Goal: Transaction & Acquisition: Purchase product/service

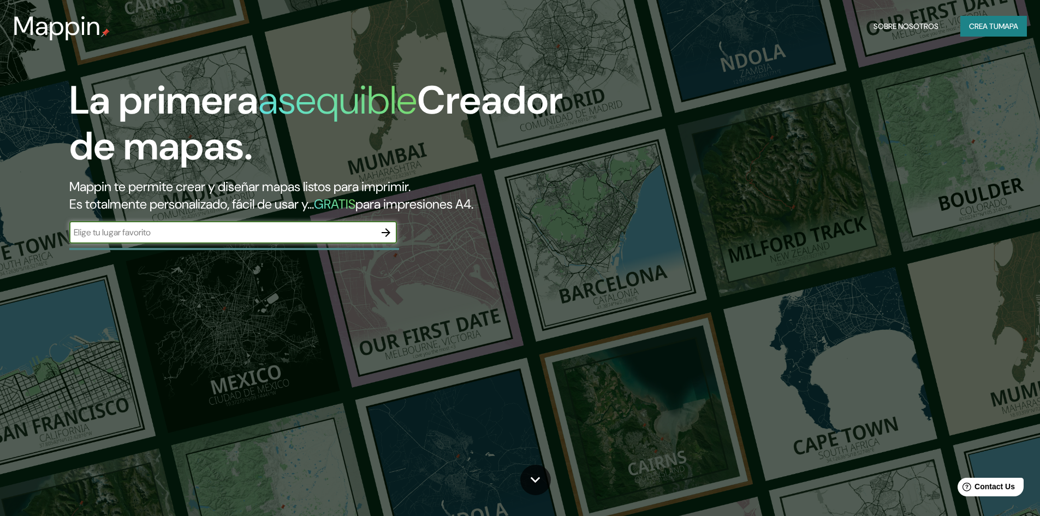
click at [307, 238] on input "text" at bounding box center [222, 232] width 306 height 13
click at [259, 234] on input "text" at bounding box center [222, 232] width 306 height 13
type input "lima surco"
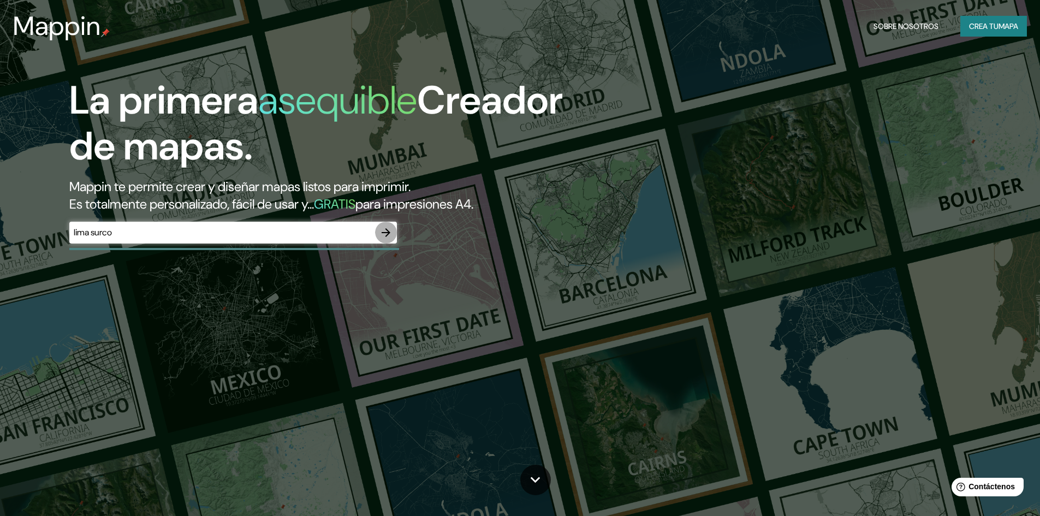
click at [388, 233] on icon "button" at bounding box center [386, 232] width 13 height 13
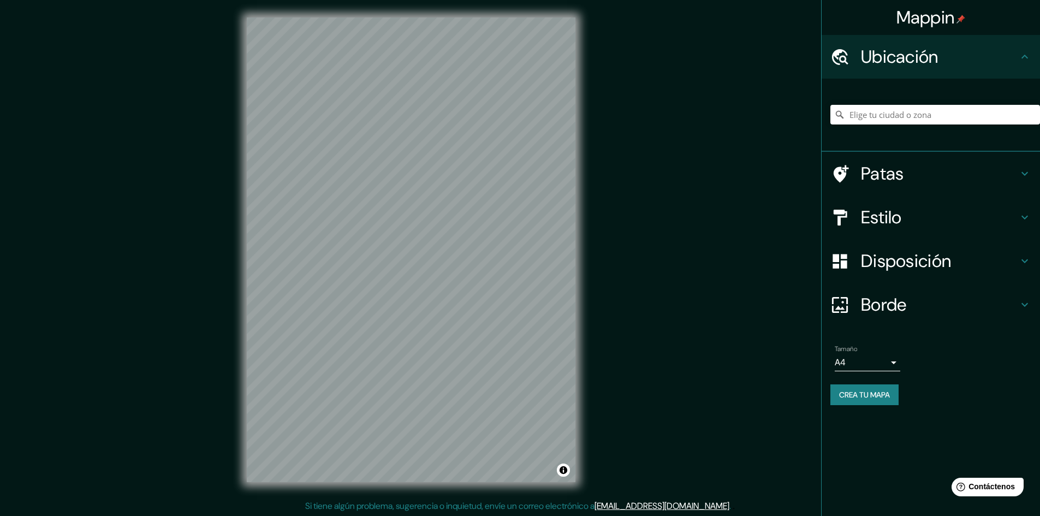
scroll to position [1, 0]
click at [580, 311] on div "© Mapbox © OpenStreetMap Improve this map" at bounding box center [411, 249] width 364 height 500
click at [875, 181] on font "Patas" at bounding box center [882, 173] width 43 height 23
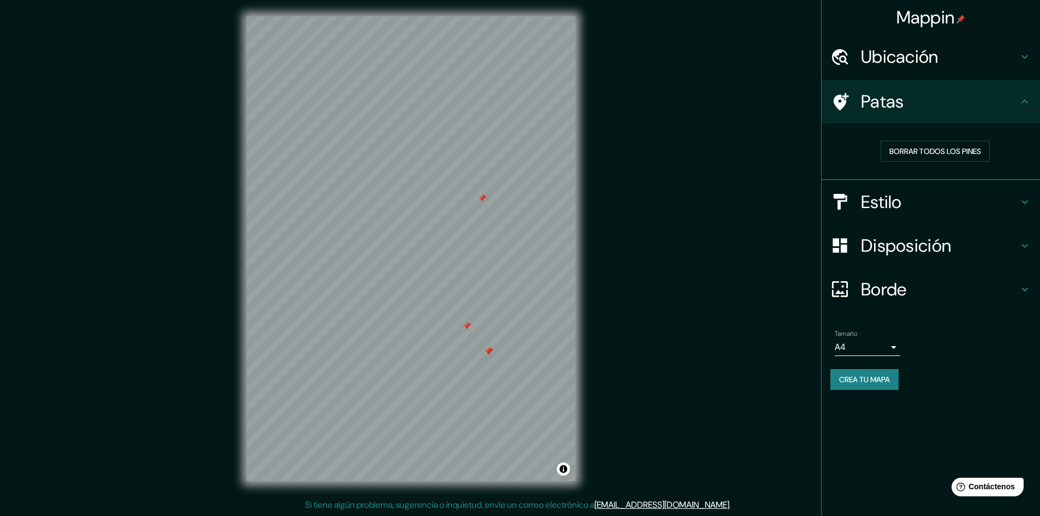
click at [895, 112] on font "Patas" at bounding box center [882, 101] width 43 height 23
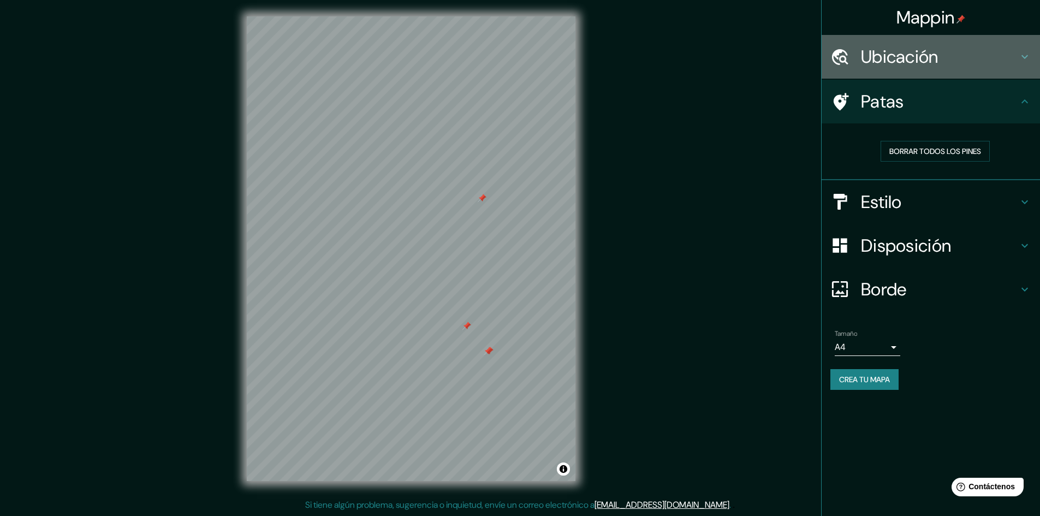
click at [914, 62] on font "Ubicación" at bounding box center [900, 56] width 78 height 23
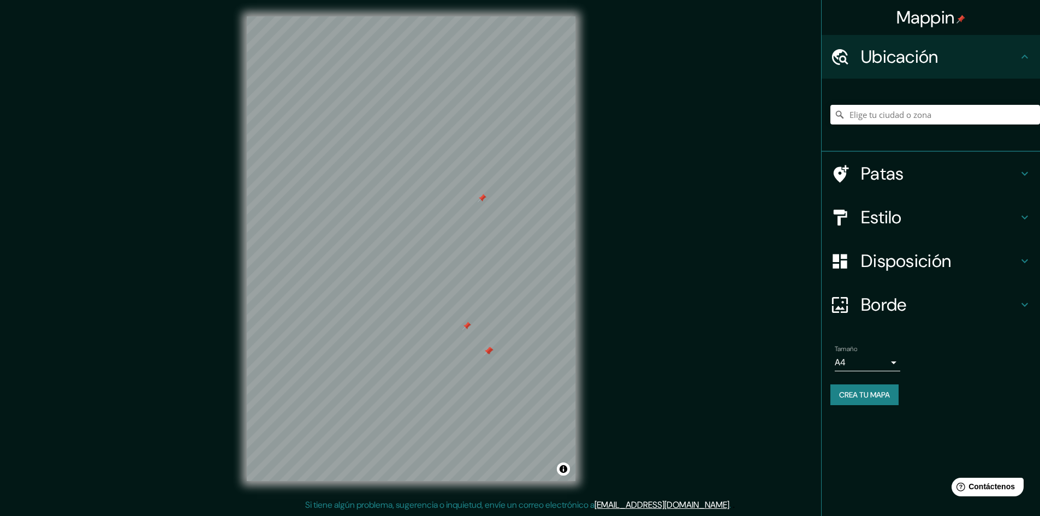
click at [914, 62] on font "Ubicación" at bounding box center [900, 56] width 78 height 23
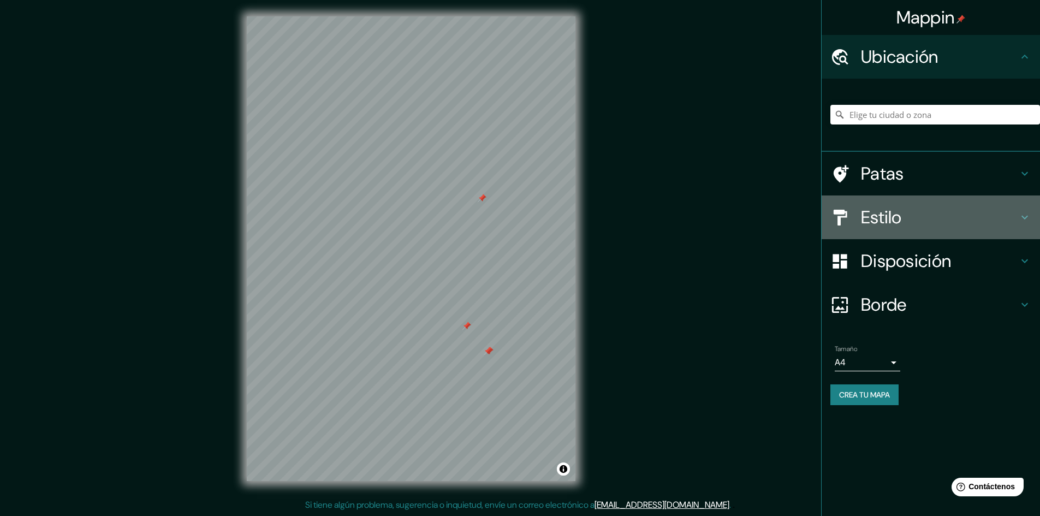
click at [926, 211] on h4 "Estilo" at bounding box center [939, 217] width 157 height 22
click at [926, 211] on div "Estilo" at bounding box center [931, 218] width 218 height 44
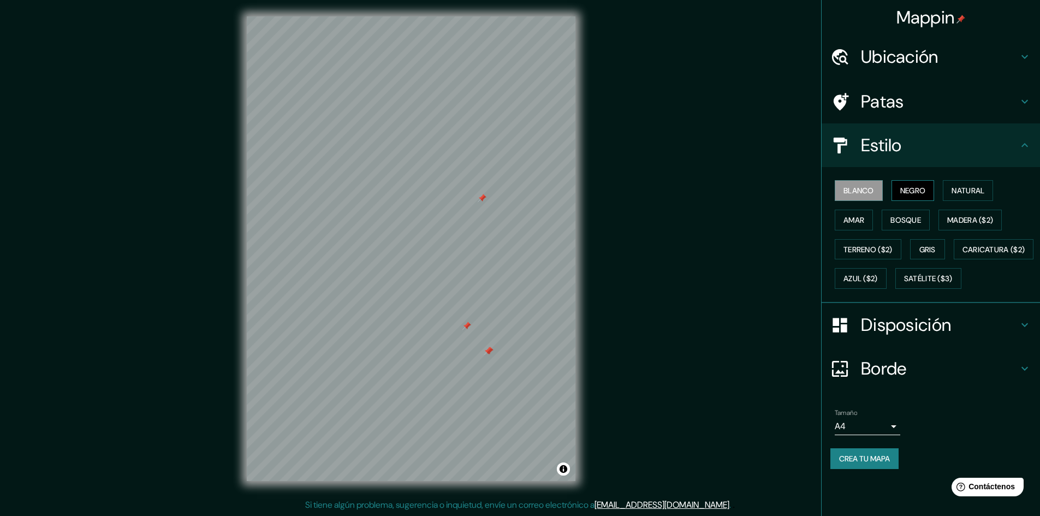
click at [912, 190] on font "Negro" at bounding box center [914, 191] width 26 height 10
click at [947, 188] on button "Natural" at bounding box center [968, 190] width 50 height 21
click at [453, 297] on div at bounding box center [451, 295] width 9 height 9
click at [455, 300] on div at bounding box center [459, 301] width 9 height 9
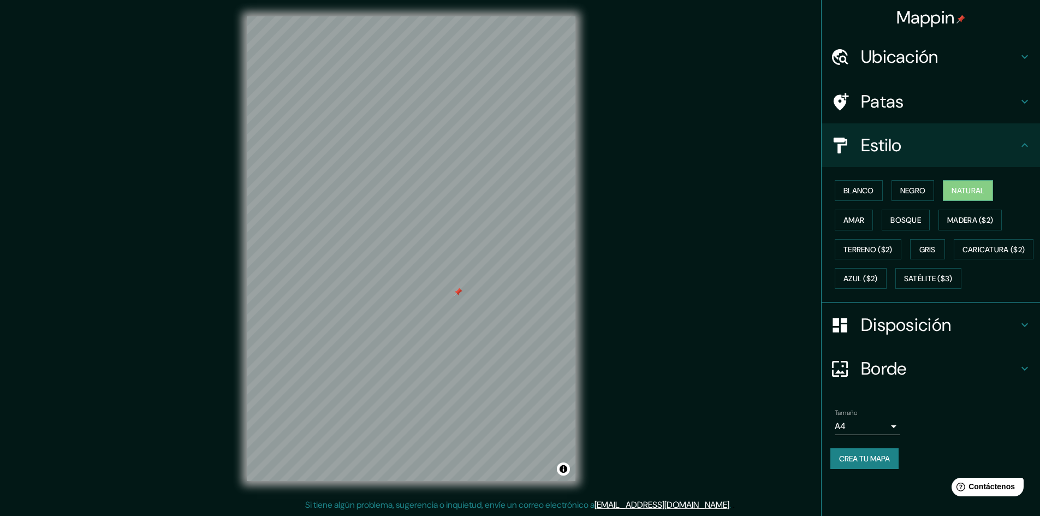
click at [458, 288] on div at bounding box center [458, 292] width 9 height 9
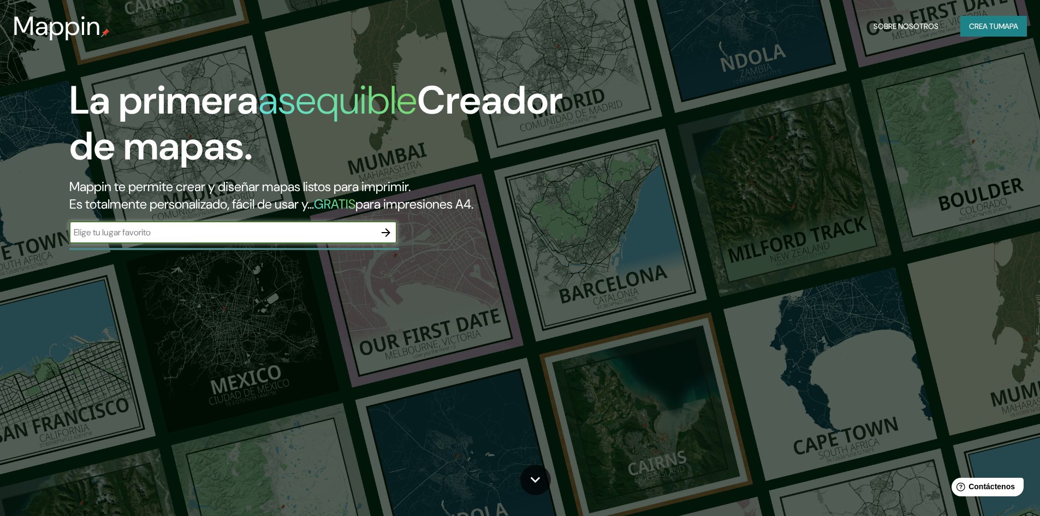
click at [313, 239] on input "text" at bounding box center [222, 232] width 306 height 13
type input "lima surco jr las gardenias"
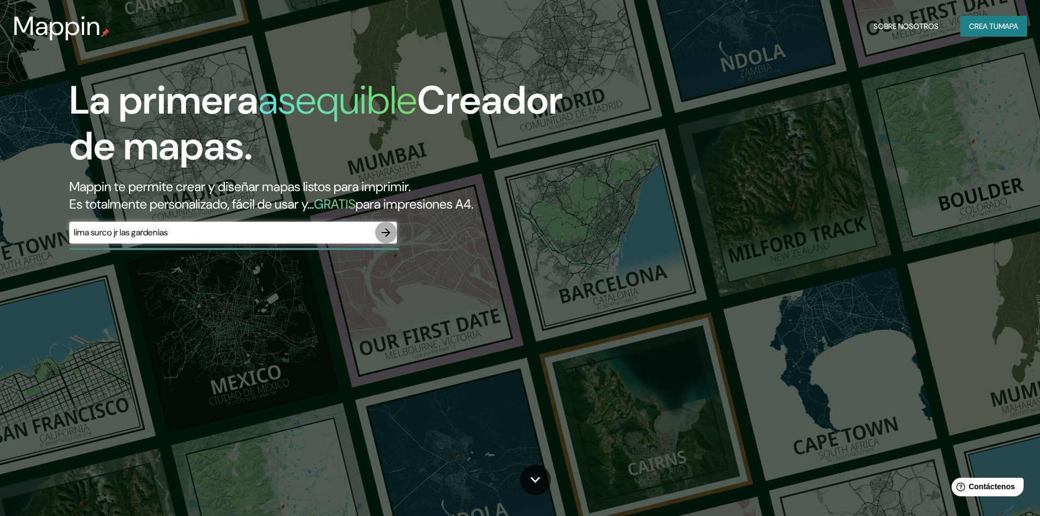
click at [387, 237] on icon "button" at bounding box center [386, 232] width 13 height 13
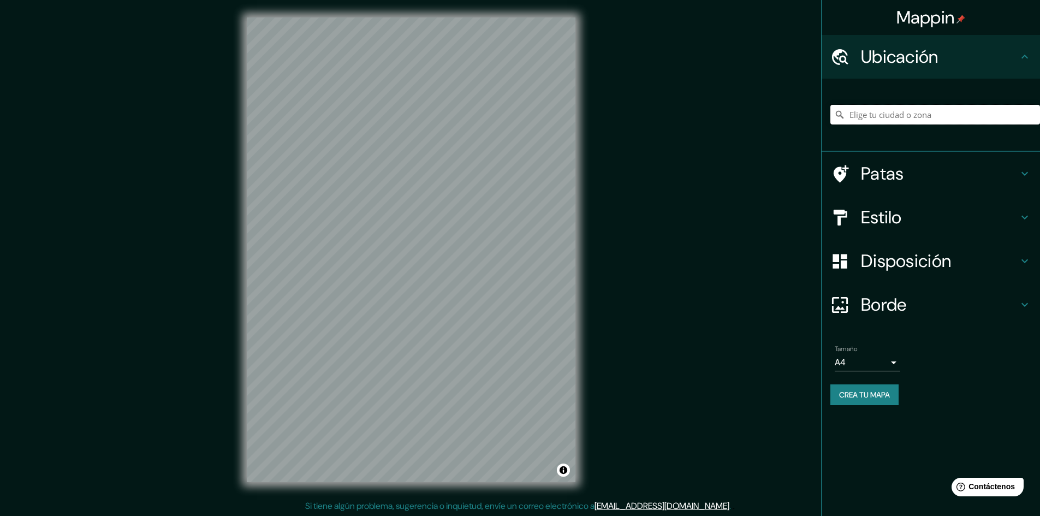
click at [898, 113] on input "Elige tu ciudad o zona" at bounding box center [936, 115] width 210 height 20
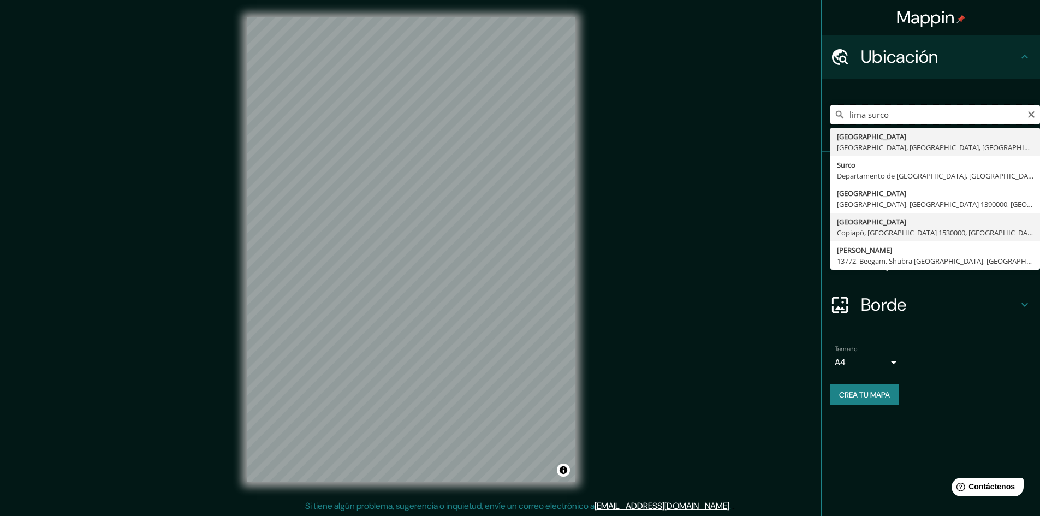
scroll to position [1, 0]
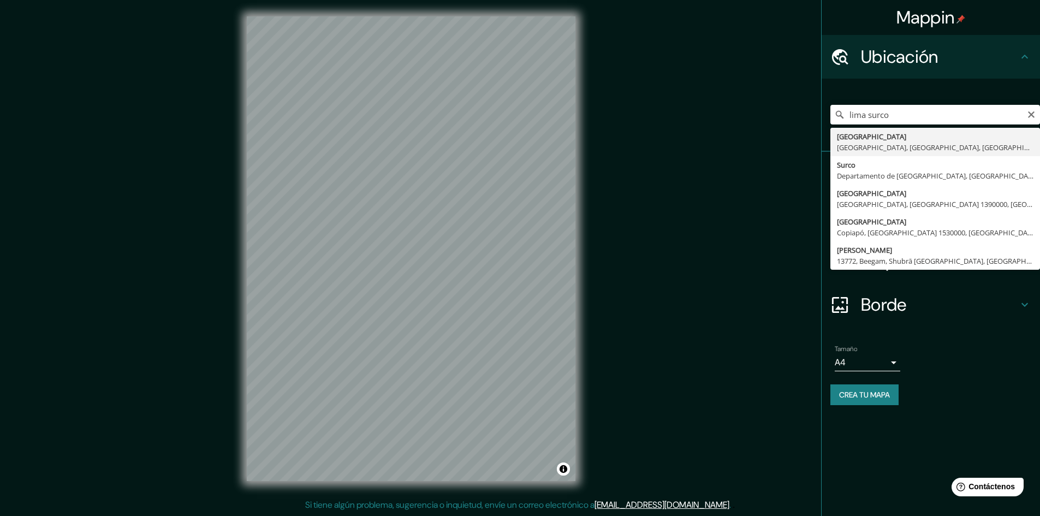
type input "[GEOGRAPHIC_DATA], [GEOGRAPHIC_DATA], [GEOGRAPHIC_DATA], [GEOGRAPHIC_DATA]"
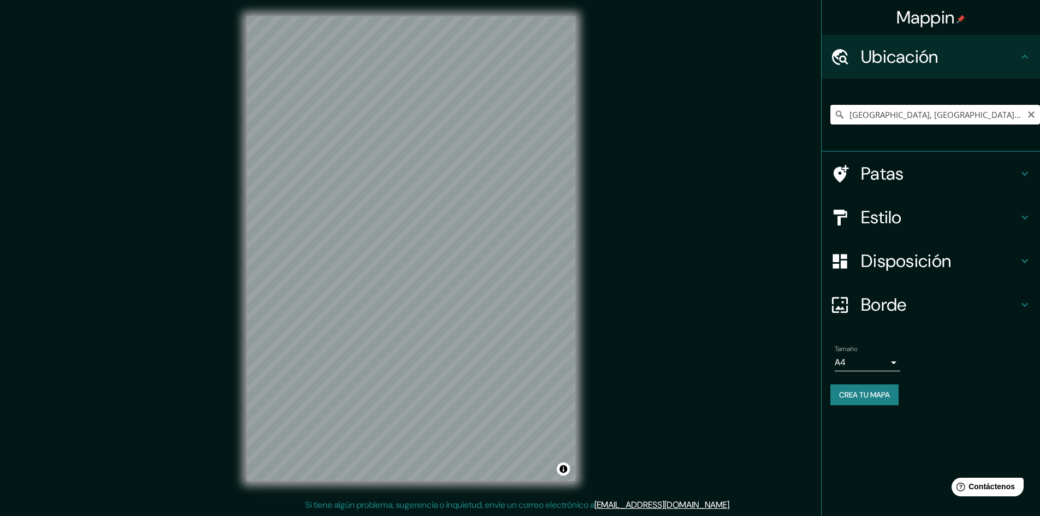
click at [968, 109] on input "[GEOGRAPHIC_DATA], [GEOGRAPHIC_DATA], [GEOGRAPHIC_DATA], [GEOGRAPHIC_DATA]" at bounding box center [936, 115] width 210 height 20
click at [920, 111] on input "[GEOGRAPHIC_DATA], [GEOGRAPHIC_DATA], [GEOGRAPHIC_DATA], [GEOGRAPHIC_DATA]" at bounding box center [936, 115] width 210 height 20
click at [1033, 115] on icon "Claro" at bounding box center [1031, 114] width 9 height 9
click at [993, 119] on input "Elige tu ciudad o zona" at bounding box center [936, 115] width 210 height 20
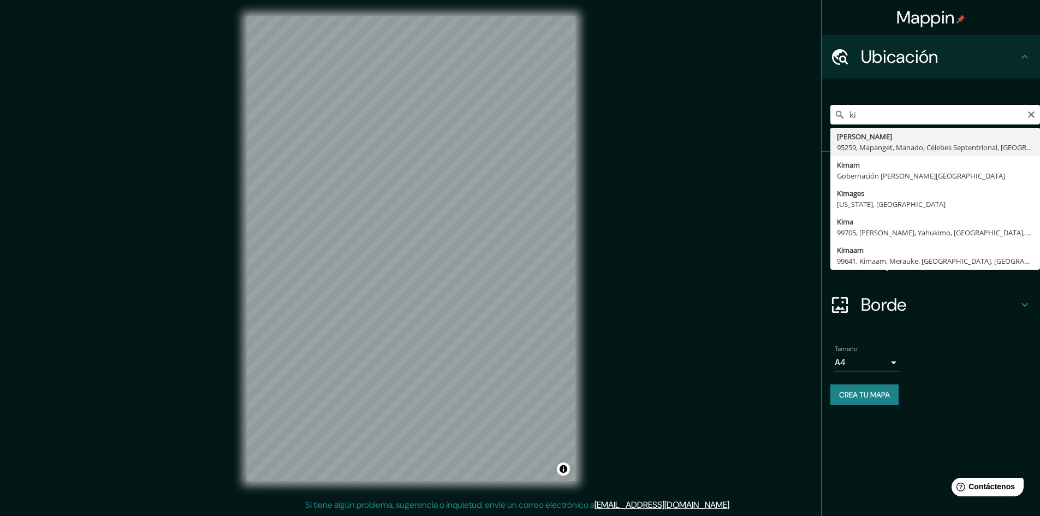
type input "k"
type input "[GEOGRAPHIC_DATA], [GEOGRAPHIC_DATA], [GEOGRAPHIC_DATA]"
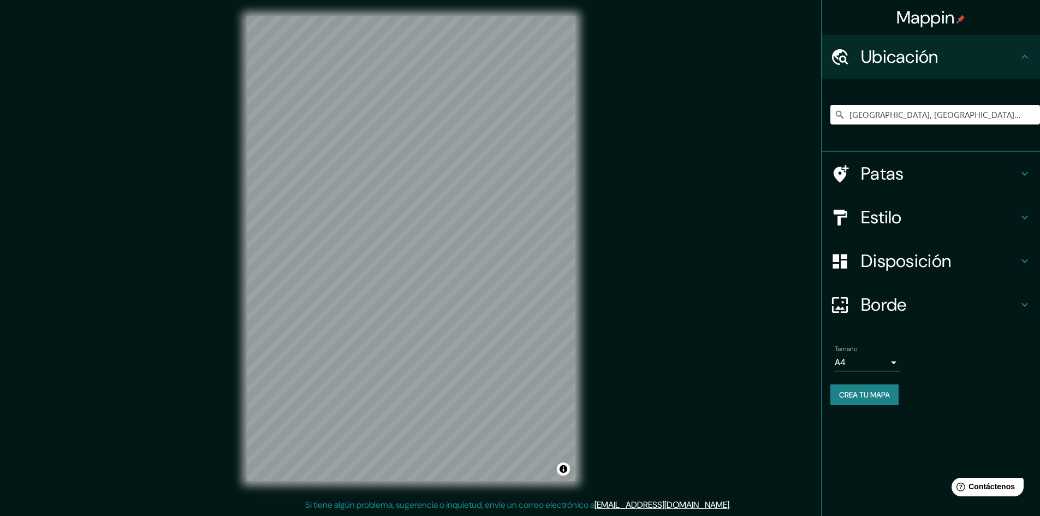
click at [871, 212] on font "Estilo" at bounding box center [881, 217] width 41 height 23
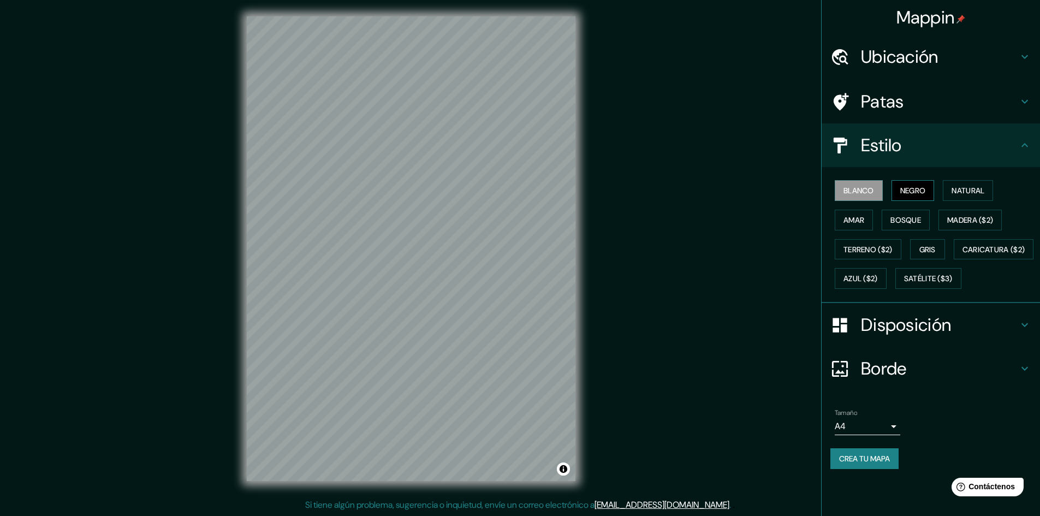
click at [911, 196] on font "Negro" at bounding box center [914, 191] width 26 height 10
click at [952, 188] on button "Natural" at bounding box center [968, 190] width 50 height 21
click at [859, 215] on font "Amar" at bounding box center [854, 220] width 21 height 10
click at [906, 214] on font "Bosque" at bounding box center [906, 220] width 31 height 14
click at [960, 214] on font "Madera ($2)" at bounding box center [971, 220] width 46 height 14
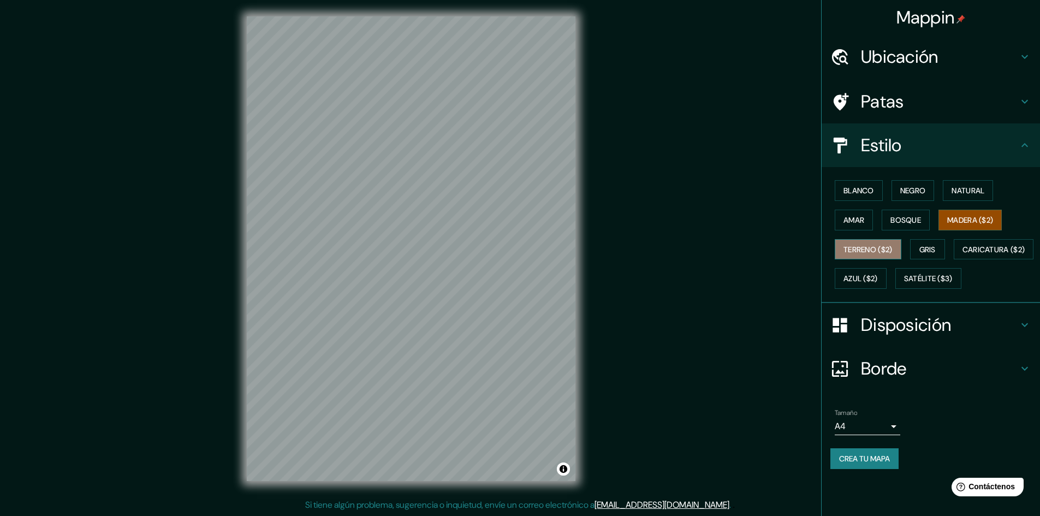
click at [874, 244] on font "Terreno ($2)" at bounding box center [868, 249] width 49 height 14
click at [924, 242] on font "Gris" at bounding box center [928, 249] width 16 height 14
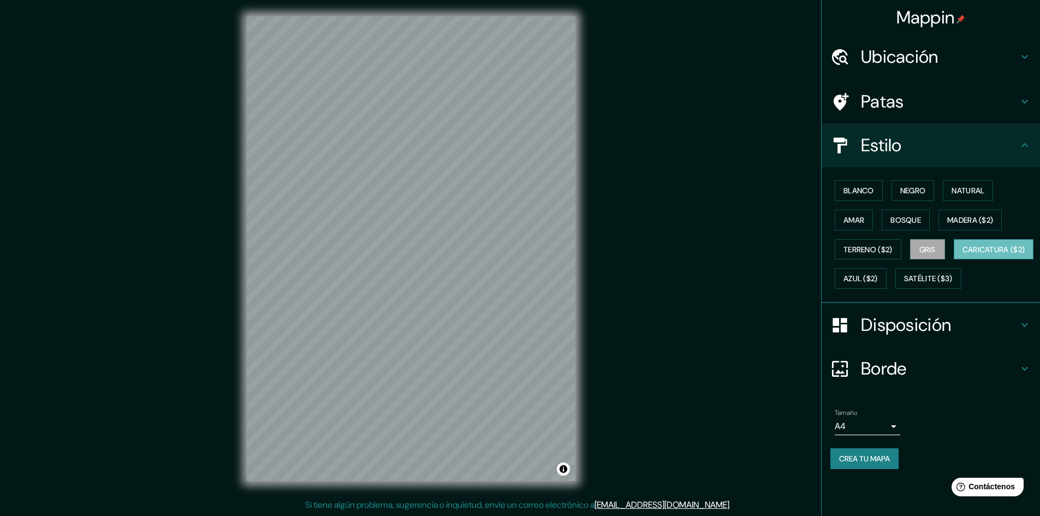
click at [954, 260] on button "Caricatura ($2)" at bounding box center [994, 249] width 80 height 21
click at [878, 276] on font "Azul ($2)" at bounding box center [861, 279] width 34 height 10
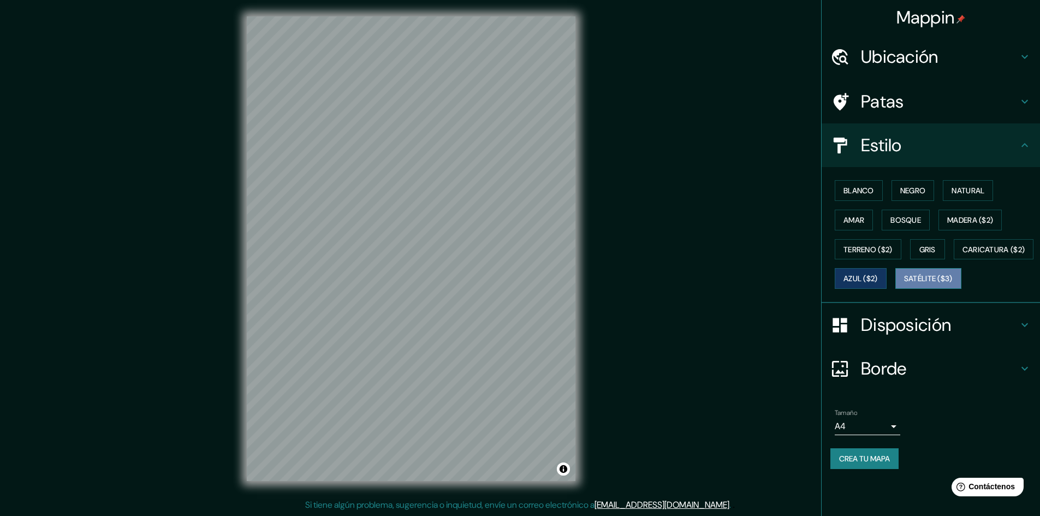
click at [904, 284] on font "Satélite ($3)" at bounding box center [928, 279] width 49 height 10
click at [860, 202] on div "Blanco Negro Natural Amar Bosque Madera ($2) Terreno ($2) Gris Caricatura ($2) …" at bounding box center [936, 234] width 210 height 117
click at [860, 194] on font "Blanco" at bounding box center [859, 191] width 31 height 10
click at [905, 186] on font "Negro" at bounding box center [914, 191] width 26 height 10
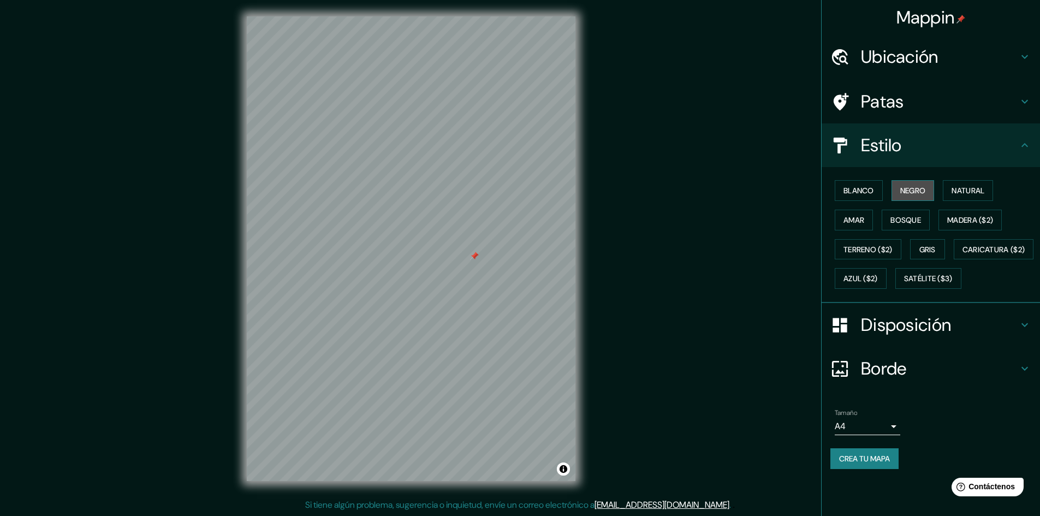
click at [905, 186] on font "Negro" at bounding box center [914, 191] width 26 height 10
click at [966, 187] on font "Natural" at bounding box center [968, 191] width 33 height 10
click at [904, 284] on font "Satélite ($3)" at bounding box center [928, 279] width 49 height 10
click at [954, 260] on button "Caricatura ($2)" at bounding box center [994, 249] width 80 height 21
click at [477, 257] on div at bounding box center [474, 256] width 9 height 9
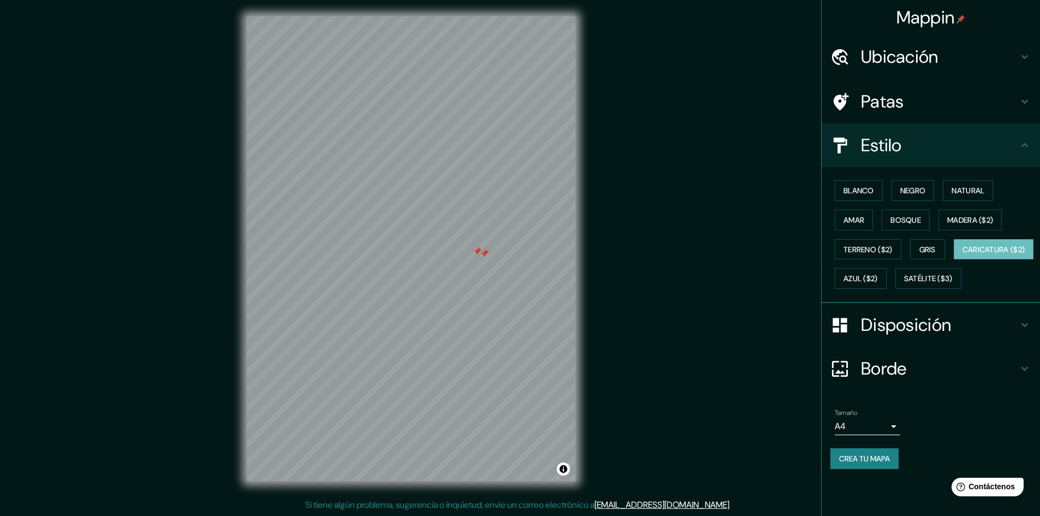
click at [486, 253] on div at bounding box center [484, 253] width 9 height 9
click at [477, 252] on div at bounding box center [477, 251] width 9 height 9
click at [929, 245] on font "Gris" at bounding box center [928, 250] width 16 height 10
click at [883, 245] on font "Terreno ($2)" at bounding box center [868, 250] width 49 height 10
click at [960, 215] on font "Madera ($2)" at bounding box center [971, 220] width 46 height 10
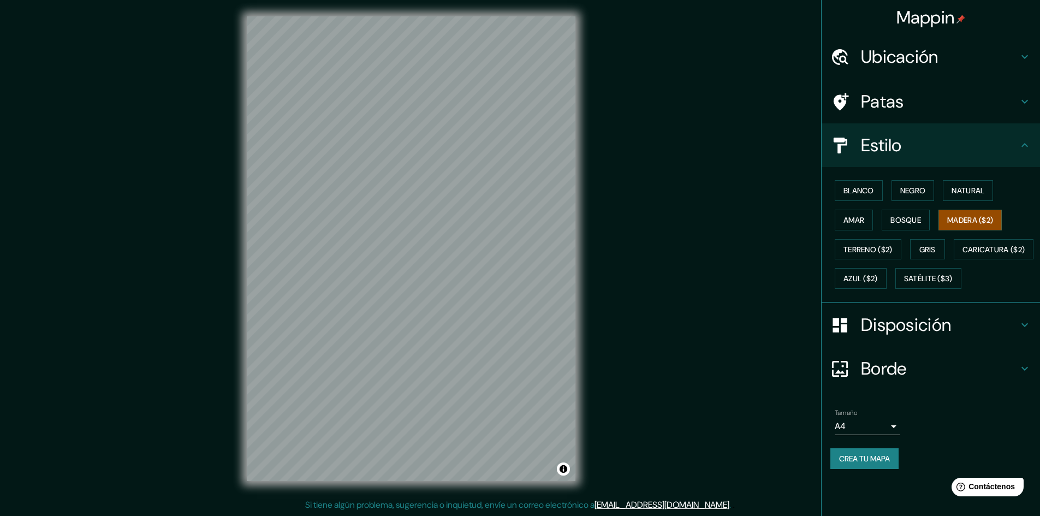
click at [958, 201] on div "Blanco Negro Natural Amar Bosque Madera ($2) Terreno ($2) Gris Caricatura ($2) …" at bounding box center [936, 234] width 210 height 117
click at [960, 189] on font "Natural" at bounding box center [968, 191] width 33 height 10
click at [929, 249] on font "Gris" at bounding box center [928, 250] width 16 height 10
click at [858, 191] on font "Blanco" at bounding box center [859, 191] width 31 height 10
